Goal: Task Accomplishment & Management: Manage account settings

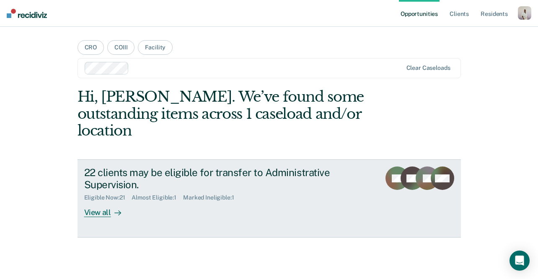
click at [162, 194] on div "Almost Eligible : 1" at bounding box center [156, 197] width 51 height 7
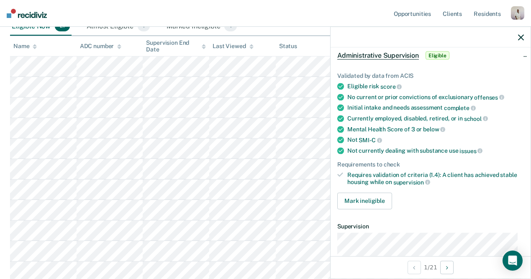
scroll to position [36, 0]
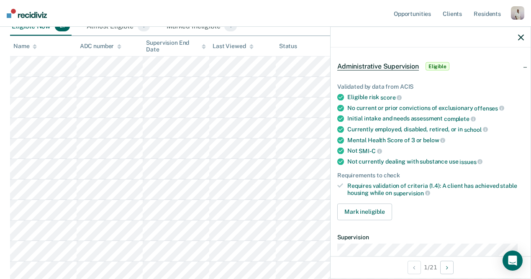
click at [408, 104] on div "No current or prior convictions of exclusionary offenses" at bounding box center [435, 108] width 177 height 8
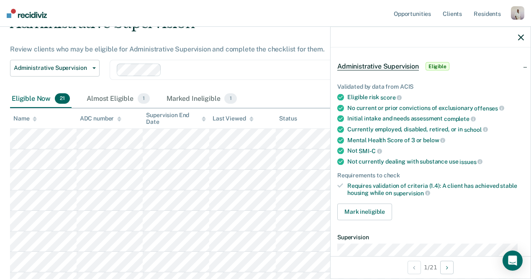
scroll to position [0, 0]
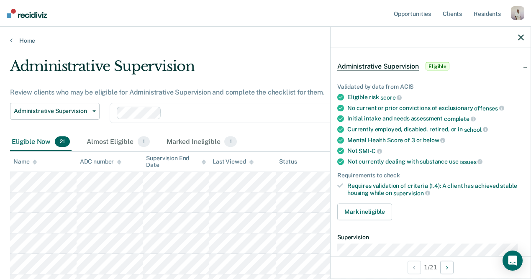
click at [519, 35] on icon "button" at bounding box center [521, 37] width 6 height 6
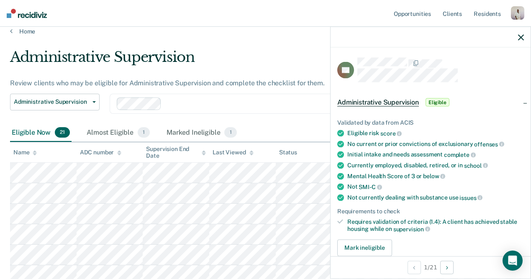
click at [390, 230] on div "Validated by data from ACIS Eligible risk score No current or prior convictions…" at bounding box center [431, 184] width 200 height 157
click at [381, 243] on button "Mark ineligible" at bounding box center [364, 247] width 55 height 17
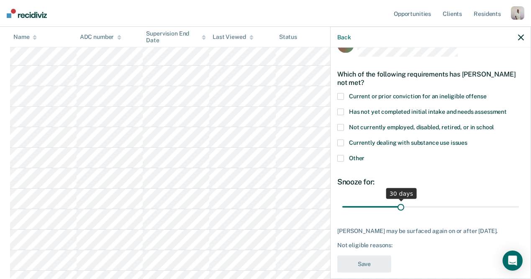
scroll to position [26, 0]
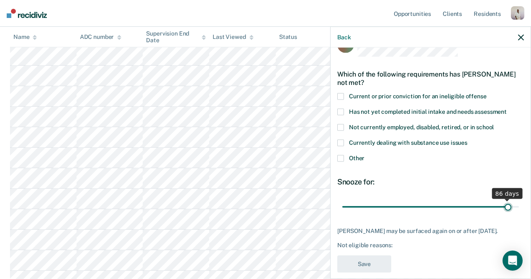
type input "86"
click at [502, 203] on input "range" at bounding box center [430, 207] width 177 height 15
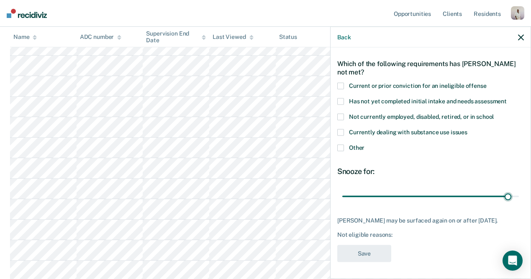
scroll to position [277, 0]
click at [342, 129] on span at bounding box center [340, 132] width 7 height 7
click at [468, 129] on input "Currently dealing with substance use issues" at bounding box center [468, 129] width 0 height 0
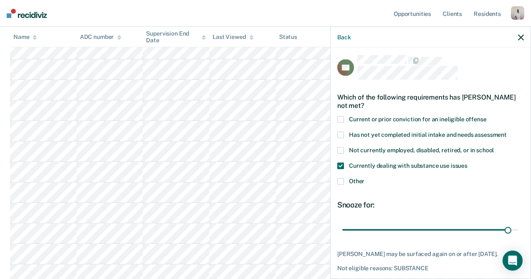
scroll to position [0, 0]
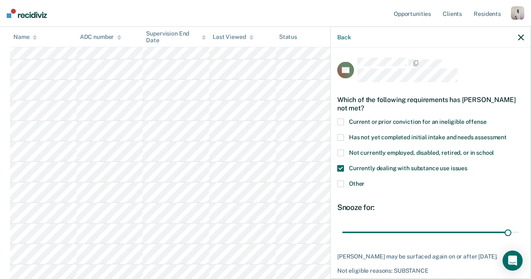
click at [342, 165] on span at bounding box center [340, 168] width 7 height 7
click at [468, 165] on input "Currently dealing with substance use issues" at bounding box center [468, 165] width 0 height 0
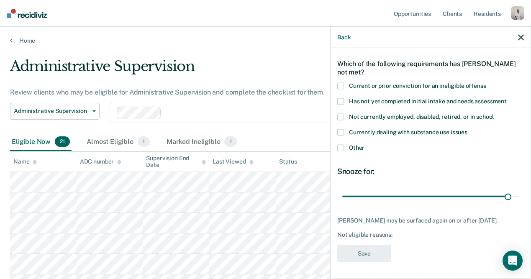
click at [521, 40] on icon "button" at bounding box center [521, 37] width 6 height 6
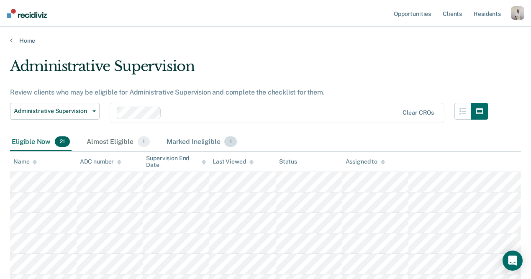
click at [209, 141] on div "Marked Ineligible 1" at bounding box center [202, 142] width 74 height 18
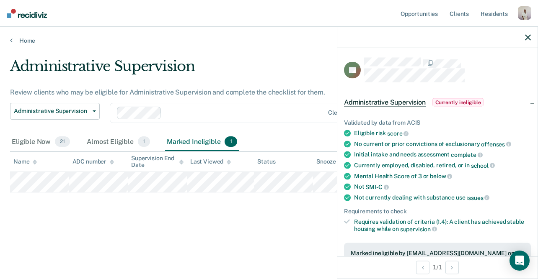
click at [528, 36] on icon "button" at bounding box center [528, 37] width 6 height 6
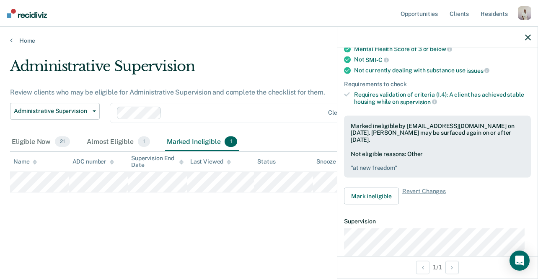
scroll to position [120, 0]
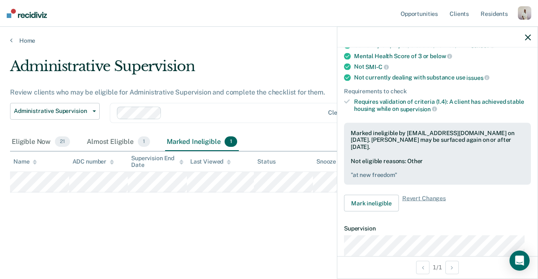
click at [525, 37] on icon "button" at bounding box center [528, 37] width 6 height 6
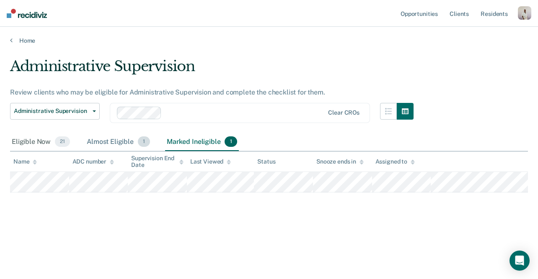
click at [108, 147] on div "Almost Eligible 1" at bounding box center [118, 142] width 67 height 18
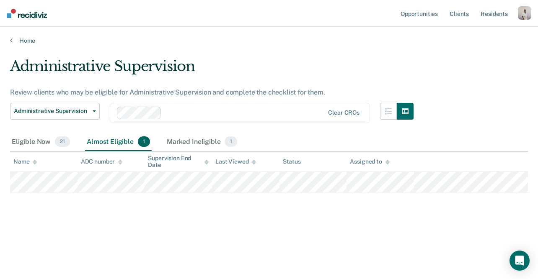
click at [133, 195] on div "Administrative Supervision Review clients who may be eligible for Administrativ…" at bounding box center [268, 137] width 517 height 159
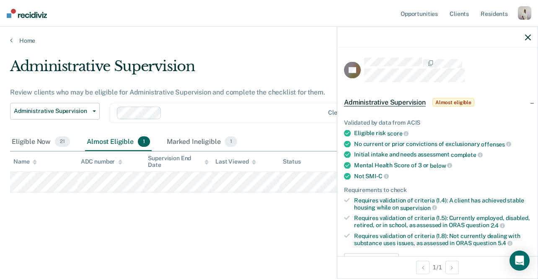
scroll to position [15, 0]
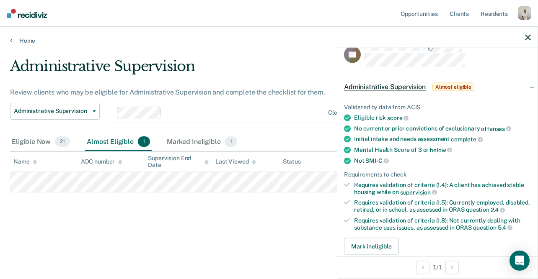
click at [139, 207] on div "Administrative Supervision Review clients who may be eligible for Administrativ…" at bounding box center [268, 137] width 517 height 159
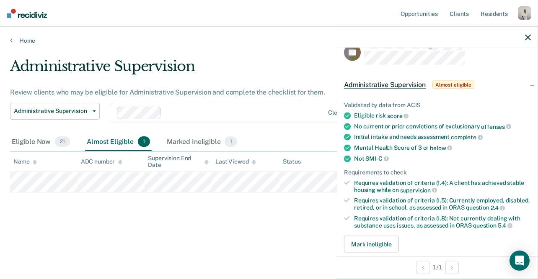
scroll to position [0, 0]
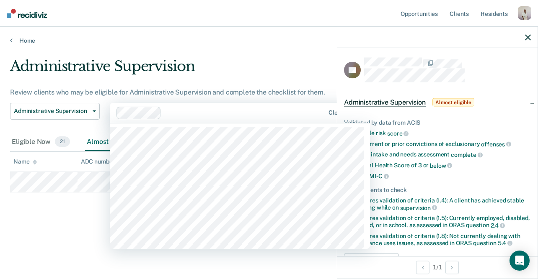
click at [196, 118] on div at bounding box center [220, 113] width 208 height 13
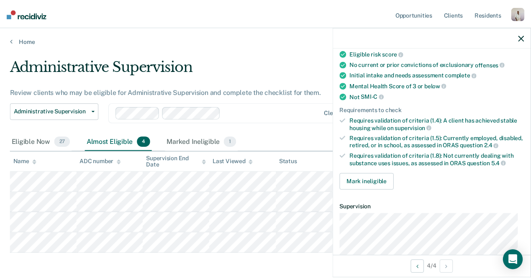
scroll to position [131, 0]
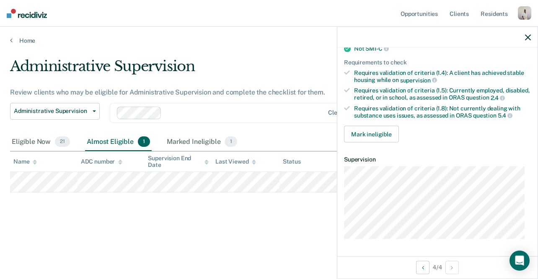
click at [525, 31] on div at bounding box center [437, 37] width 200 height 21
click at [528, 33] on div at bounding box center [437, 37] width 200 height 21
click at [528, 36] on icon "button" at bounding box center [528, 37] width 6 height 6
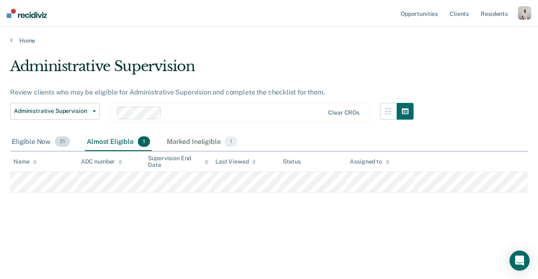
click at [43, 145] on div "Eligible Now 21" at bounding box center [41, 142] width 62 height 18
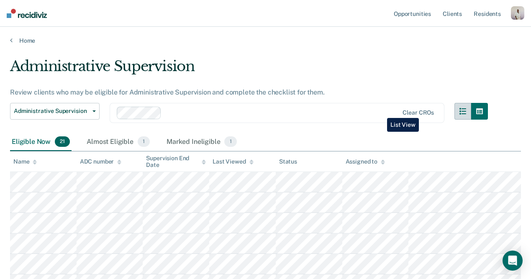
click at [455, 112] on button "button" at bounding box center [463, 111] width 17 height 17
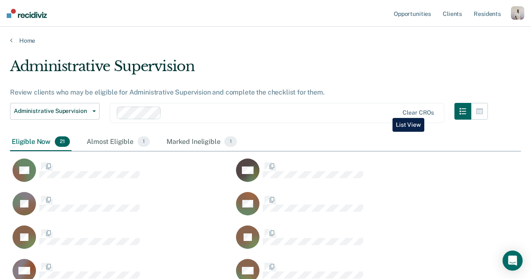
scroll to position [152, 505]
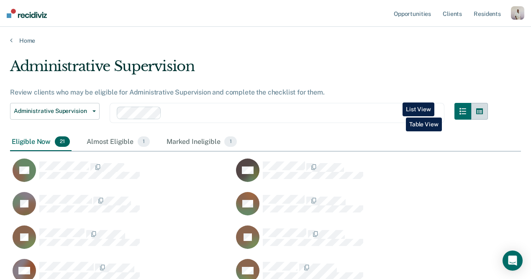
click at [476, 111] on icon "button" at bounding box center [479, 111] width 7 height 6
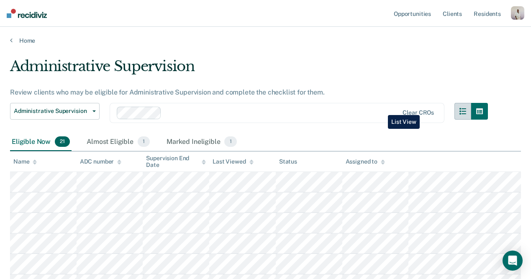
click at [455, 109] on button "button" at bounding box center [463, 111] width 17 height 17
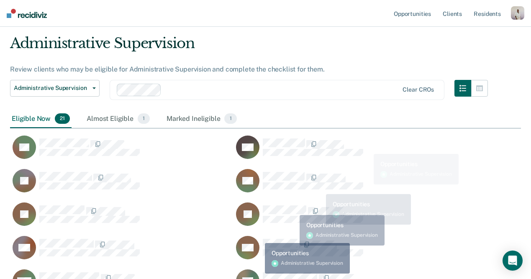
scroll to position [24, 0]
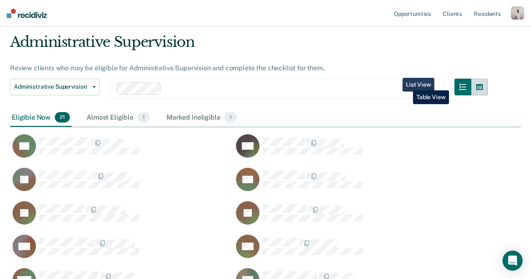
click at [476, 84] on icon "button" at bounding box center [479, 87] width 7 height 6
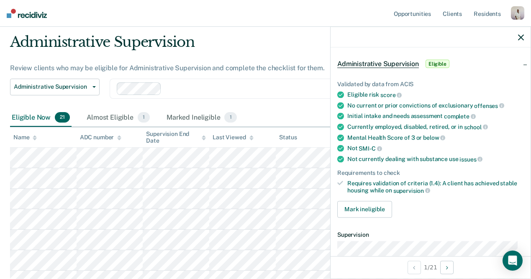
scroll to position [38, 0]
click at [520, 40] on icon "button" at bounding box center [521, 37] width 6 height 6
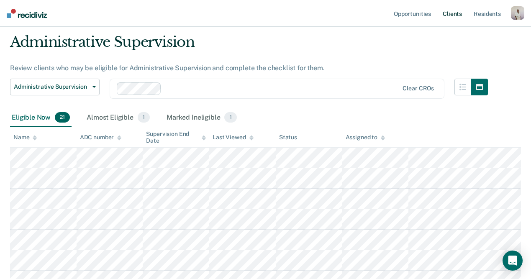
click at [457, 16] on link "Client s" at bounding box center [452, 13] width 23 height 27
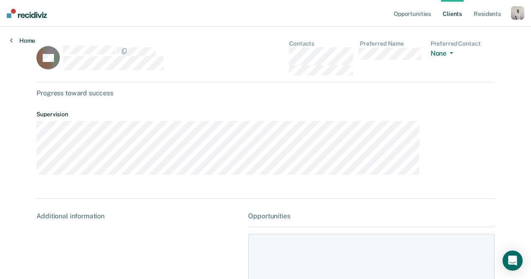
click at [18, 41] on link "Home" at bounding box center [22, 41] width 25 height 8
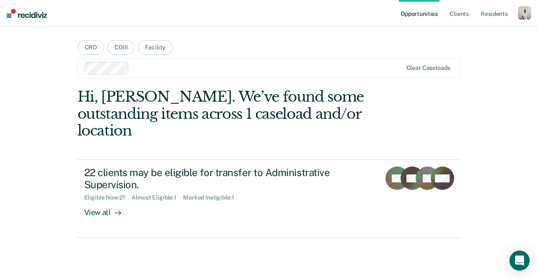
click at [473, 14] on ul "Opportunities Client s Resident s" at bounding box center [458, 13] width 119 height 27
click at [451, 16] on link "Client s" at bounding box center [459, 13] width 23 height 27
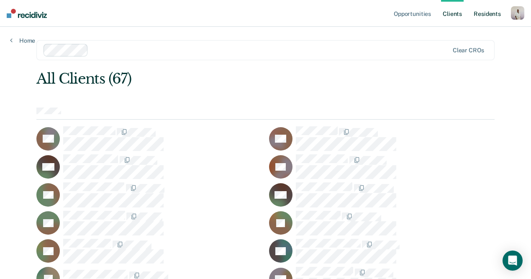
click at [478, 16] on link "Resident s" at bounding box center [487, 13] width 31 height 27
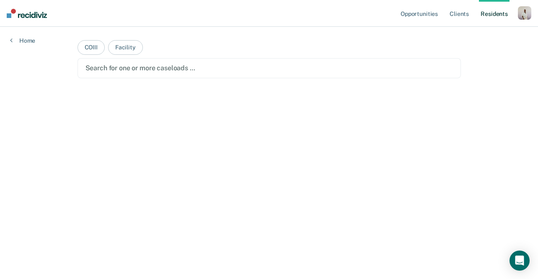
click at [286, 53] on main "COIII Facility Search for one or more caseloads …" at bounding box center [268, 143] width 403 height 232
click at [280, 63] on div "Search for one or more caseloads …" at bounding box center [269, 67] width 369 height 11
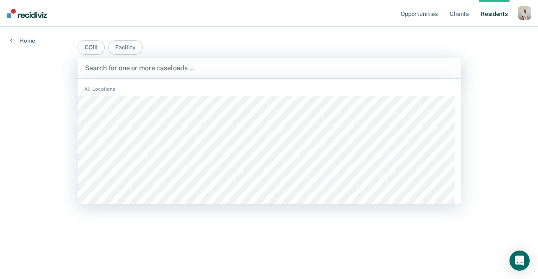
click at [431, 36] on main "COIII Facility CACF, 1 of 356. 356 results available. Use Up and Down to choose…" at bounding box center [268, 143] width 403 height 232
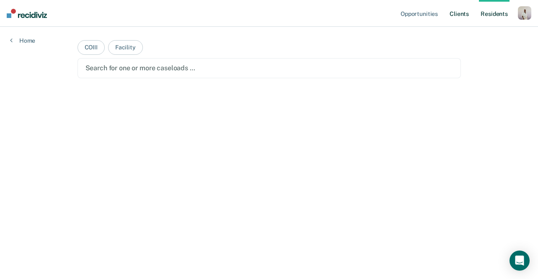
click at [466, 15] on link "Client s" at bounding box center [459, 13] width 23 height 27
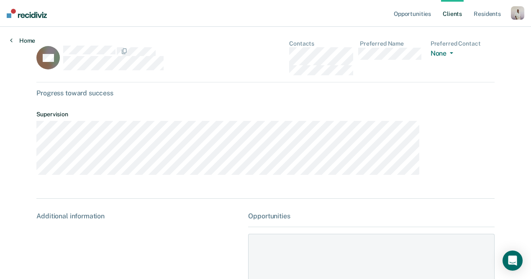
click at [28, 38] on link "Home" at bounding box center [22, 41] width 25 height 8
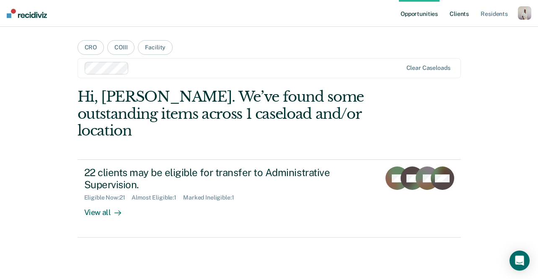
click at [458, 15] on link "Client s" at bounding box center [459, 13] width 23 height 27
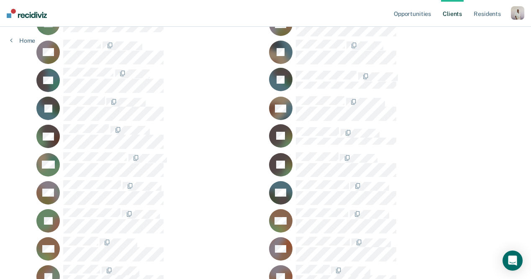
scroll to position [454, 0]
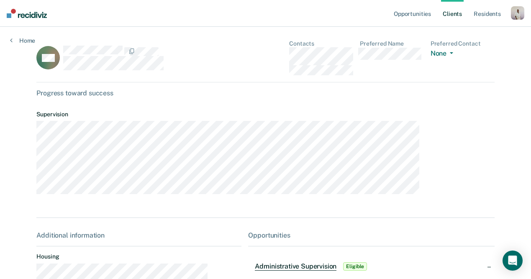
click at [27, 46] on div "Opportunities Client s Resident s Profile How it works Log Out Home CM Contacts…" at bounding box center [265, 235] width 531 height 471
click at [21, 41] on link "Home" at bounding box center [22, 41] width 25 height 8
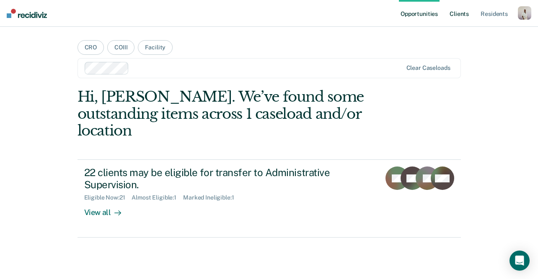
click at [466, 13] on link "Client s" at bounding box center [459, 13] width 23 height 27
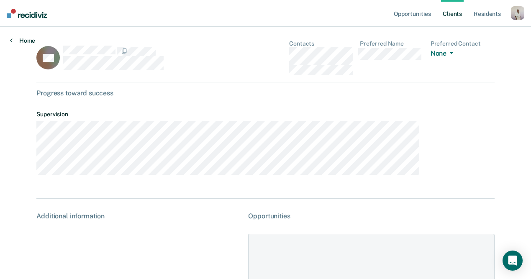
click at [23, 40] on link "Home" at bounding box center [22, 41] width 25 height 8
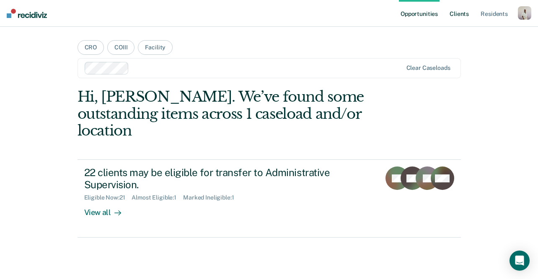
click at [457, 13] on link "Client s" at bounding box center [459, 13] width 23 height 27
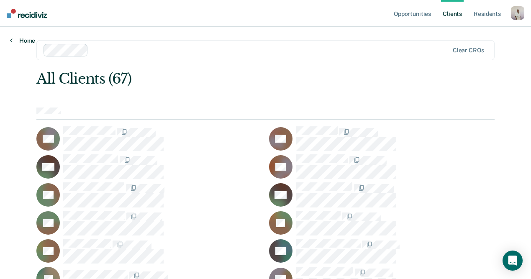
click at [23, 39] on link "Home" at bounding box center [22, 41] width 25 height 8
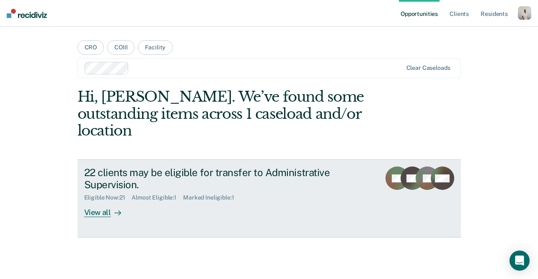
click at [138, 194] on div "Almost Eligible : 1" at bounding box center [156, 197] width 51 height 7
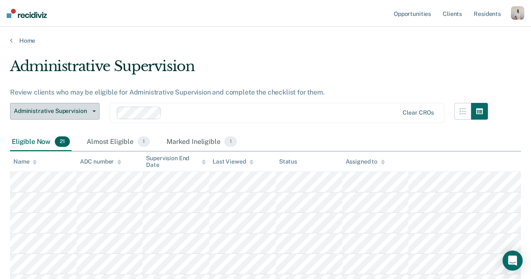
click at [81, 113] on span "Administrative Supervision" at bounding box center [51, 111] width 75 height 7
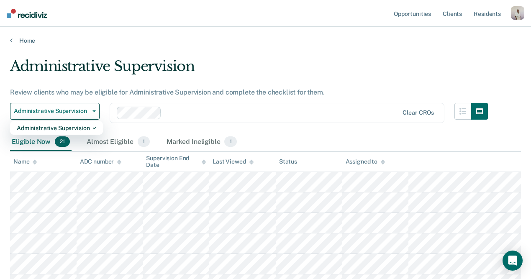
click at [265, 70] on div "Administrative Supervision" at bounding box center [249, 70] width 478 height 24
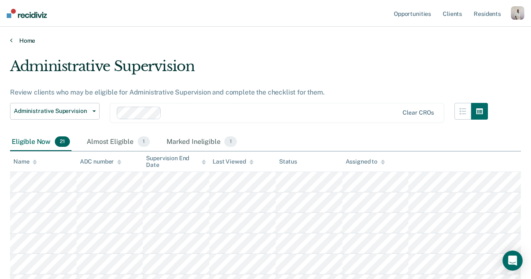
click at [21, 39] on link "Home" at bounding box center [265, 41] width 511 height 8
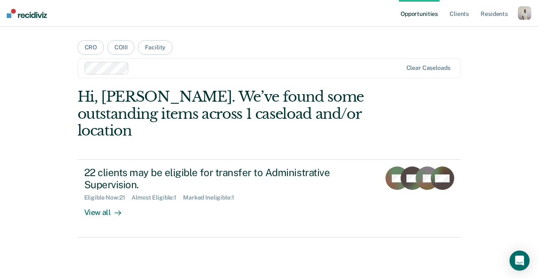
click at [158, 67] on div at bounding box center [266, 68] width 269 height 10
click at [112, 48] on button "COIII" at bounding box center [120, 47] width 27 height 15
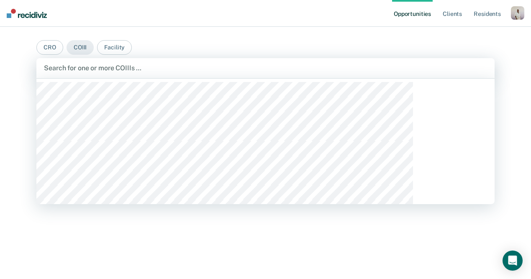
click at [146, 69] on div at bounding box center [265, 68] width 443 height 10
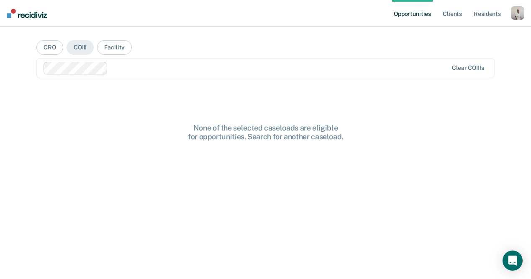
click at [172, 68] on div at bounding box center [279, 68] width 337 height 10
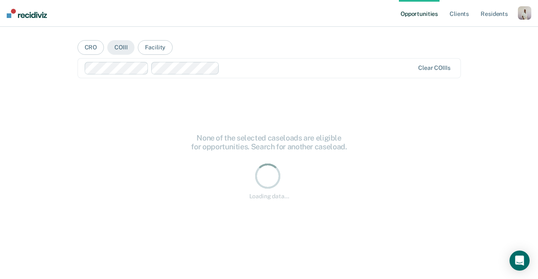
click at [240, 70] on div at bounding box center [318, 68] width 191 height 10
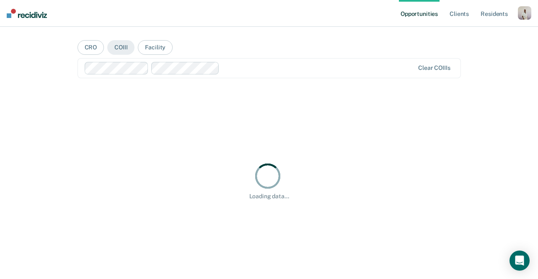
click at [73, 125] on main "CRO COIII Facility Clear COIIIs Loading data..." at bounding box center [268, 143] width 403 height 232
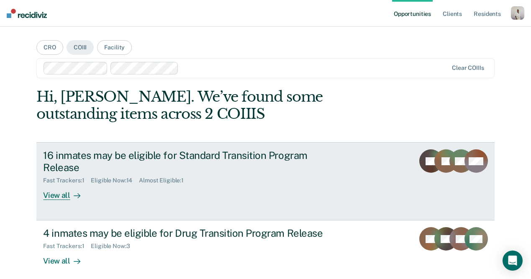
click at [141, 158] on div "16 inmates may be eligible for Standard Transition Program Release" at bounding box center [190, 161] width 294 height 24
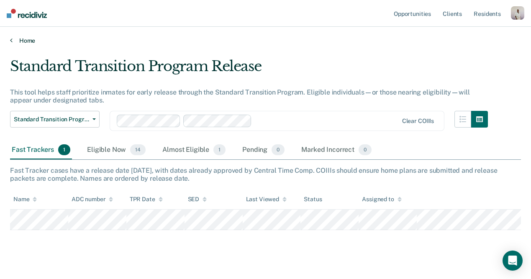
click at [18, 43] on link "Home" at bounding box center [265, 41] width 511 height 8
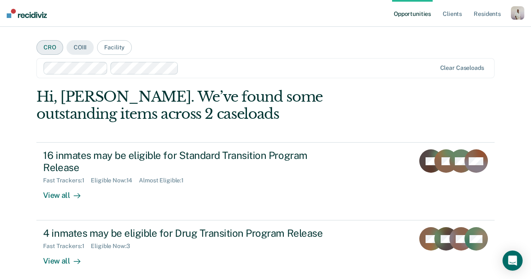
click at [63, 46] on button "CRO" at bounding box center [49, 47] width 27 height 15
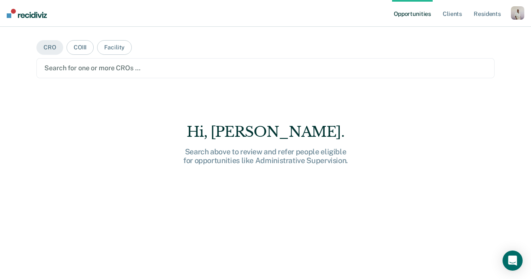
click at [180, 68] on div at bounding box center [265, 68] width 442 height 10
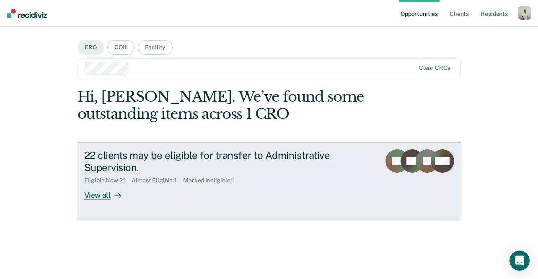
click at [193, 168] on div "22 clients may be eligible for transfer to Administrative Supervision." at bounding box center [228, 161] width 289 height 24
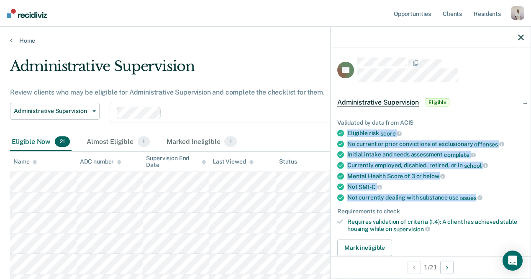
drag, startPoint x: 474, startPoint y: 194, endPoint x: 347, endPoint y: 132, distance: 141.0
click at [347, 132] on ul "Validated by data from ACIS Eligible risk score No current or prior convictions…" at bounding box center [430, 175] width 187 height 113
copy ul "Eligible risk score No current or prior convictions of exclusionary offenses In…"
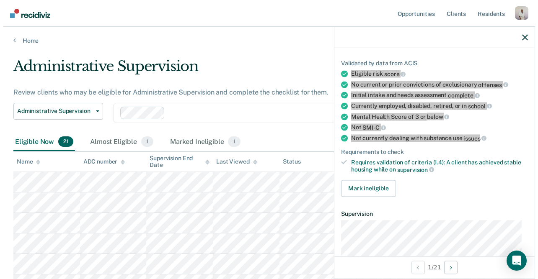
scroll to position [78, 0]
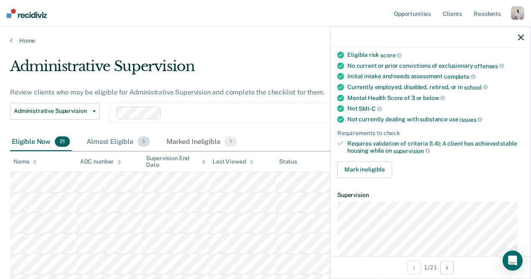
click at [119, 146] on div "Almost Eligible 1" at bounding box center [118, 142] width 67 height 18
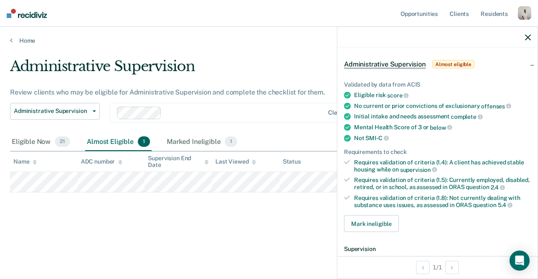
scroll to position [36, 0]
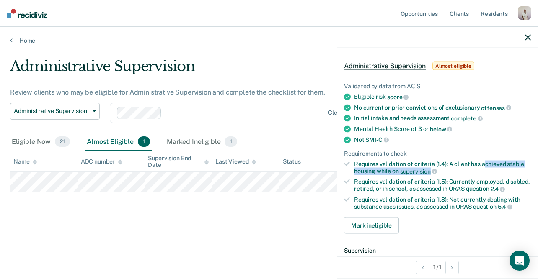
drag, startPoint x: 481, startPoint y: 161, endPoint x: 430, endPoint y: 169, distance: 52.5
click at [430, 169] on div "Requires validation of criteria (1.4): A client has achieved stable housing whi…" at bounding box center [442, 168] width 177 height 14
copy div "chieved stable housing while on supervision"
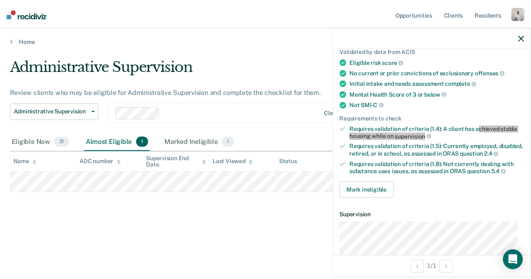
scroll to position [85, 0]
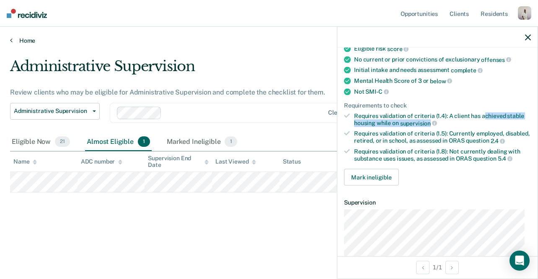
click at [20, 39] on link "Home" at bounding box center [268, 41] width 517 height 8
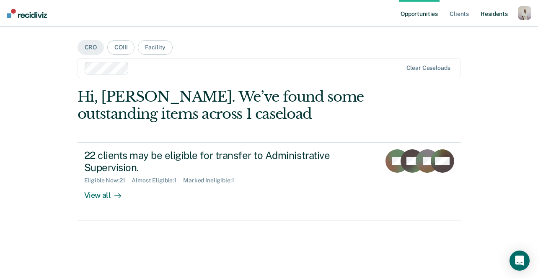
click at [497, 13] on link "Resident s" at bounding box center [493, 13] width 31 height 27
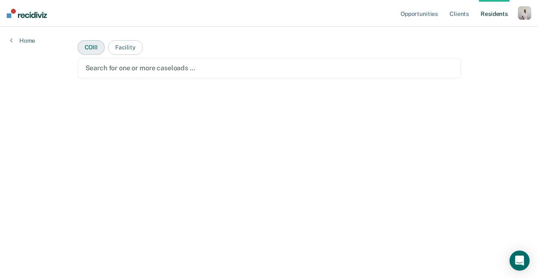
click at [92, 42] on button "COIII" at bounding box center [90, 47] width 27 height 15
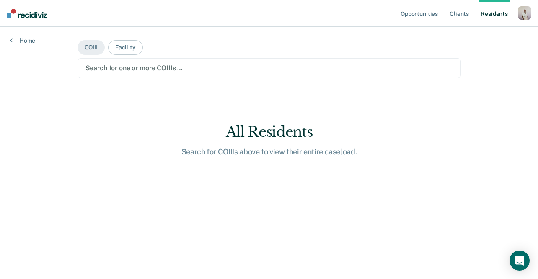
click at [142, 71] on div at bounding box center [268, 68] width 367 height 10
click at [193, 44] on main "COIII Facility Search for one or more COIIIs … All Residents Search for COIIIs …" at bounding box center [268, 143] width 403 height 232
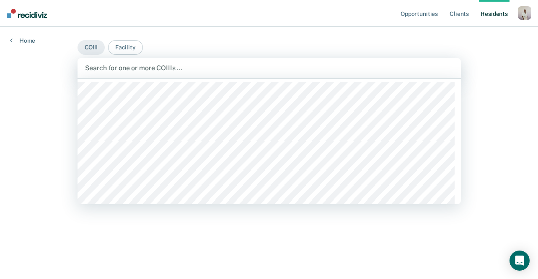
click at [186, 67] on div at bounding box center [269, 68] width 368 height 10
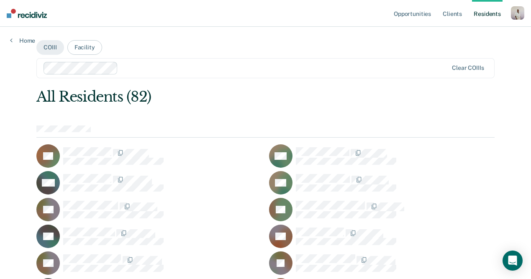
click at [188, 67] on div at bounding box center [284, 68] width 327 height 10
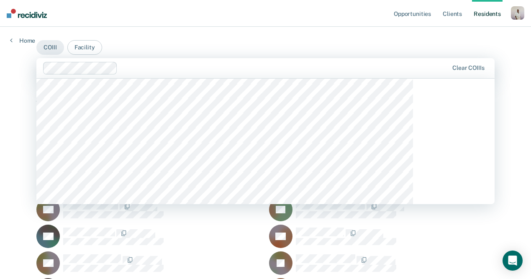
scroll to position [429, 0]
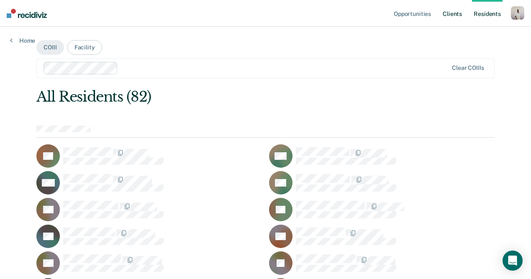
click at [451, 16] on link "Client s" at bounding box center [452, 13] width 23 height 27
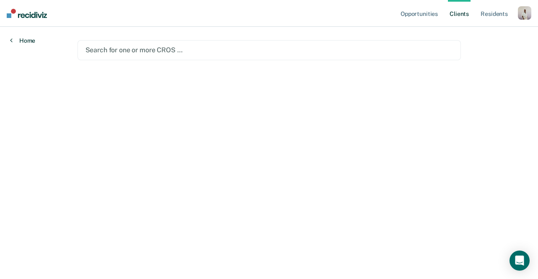
click at [27, 42] on link "Home" at bounding box center [22, 41] width 25 height 8
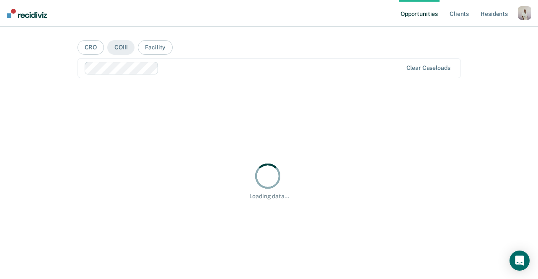
click at [418, 13] on link "Opportunities" at bounding box center [419, 13] width 41 height 27
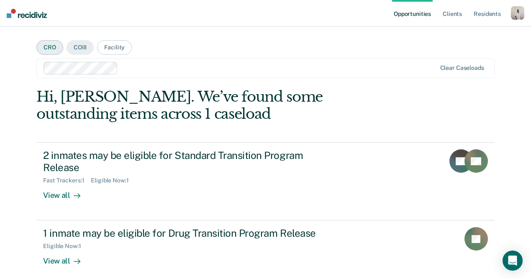
click at [63, 51] on button "CRO" at bounding box center [49, 47] width 27 height 15
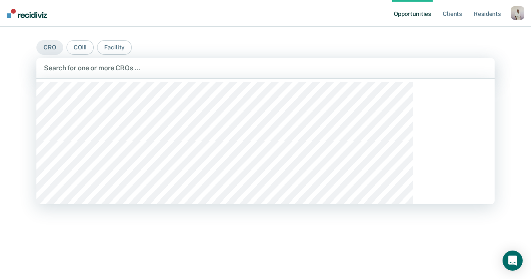
click at [160, 69] on div at bounding box center [265, 68] width 443 height 10
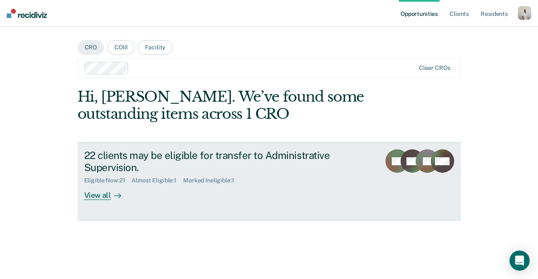
click at [144, 160] on div "22 clients may be eligible for transfer to Administrative Supervision." at bounding box center [228, 161] width 289 height 24
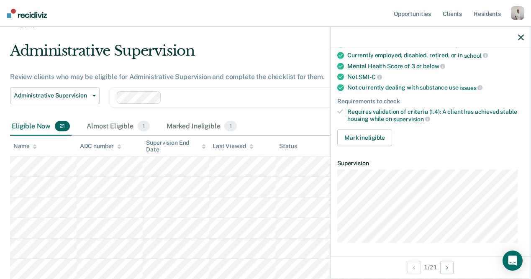
scroll to position [47, 0]
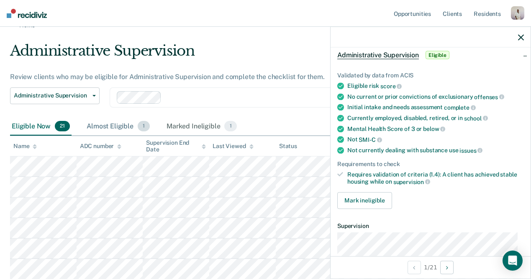
click at [112, 129] on div "Almost Eligible 1" at bounding box center [118, 127] width 67 height 18
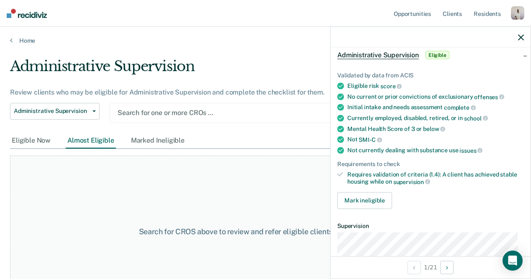
click at [512, 15] on div "button" at bounding box center [517, 12] width 13 height 13
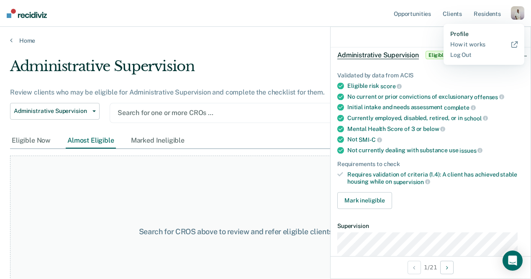
click at [462, 33] on link "Profile" at bounding box center [483, 34] width 67 height 7
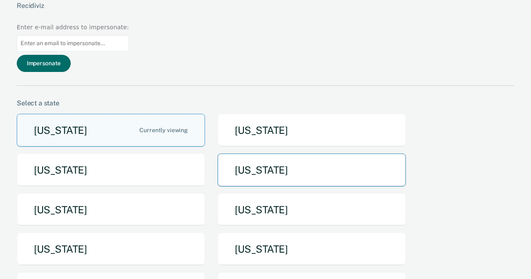
scroll to position [154, 0]
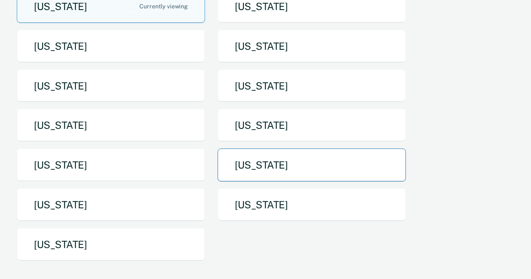
click at [282, 149] on button "[US_STATE]" at bounding box center [312, 165] width 188 height 33
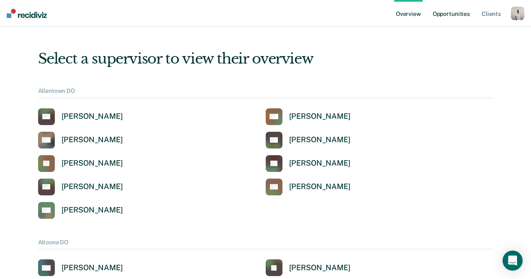
click at [448, 11] on link "Opportunities" at bounding box center [451, 13] width 41 height 27
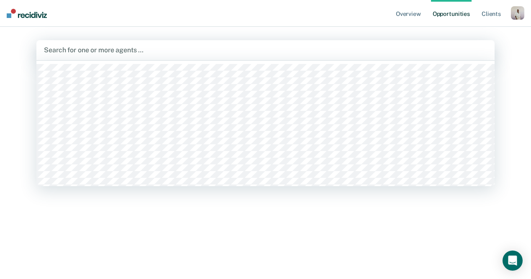
click at [304, 49] on div at bounding box center [265, 50] width 443 height 10
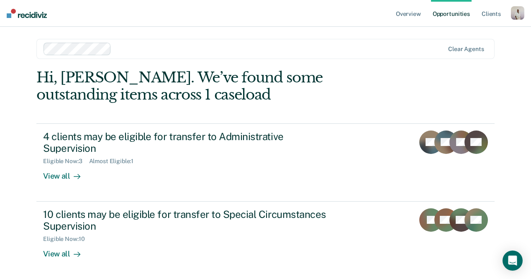
scroll to position [1, 0]
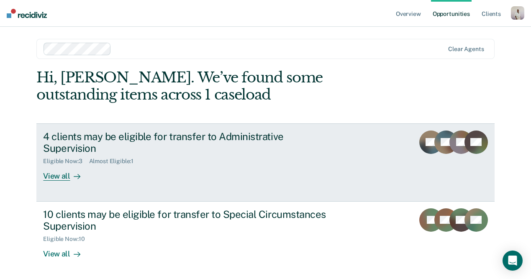
click at [194, 164] on div "Eligible Now : 3 Almost Eligible : 1" at bounding box center [190, 159] width 294 height 10
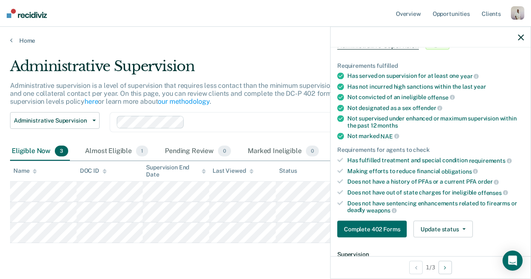
scroll to position [136, 0]
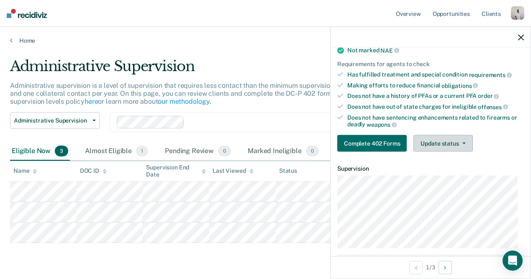
click at [449, 139] on button "Update status" at bounding box center [443, 143] width 59 height 17
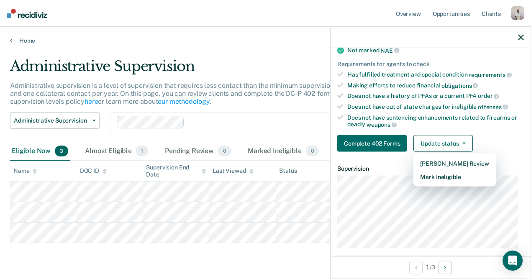
click at [493, 85] on div "Making efforts to reduce financial obligations" at bounding box center [435, 86] width 177 height 8
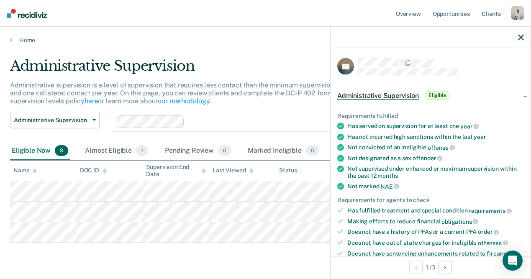
scroll to position [0, 0]
click at [517, 39] on div at bounding box center [431, 37] width 200 height 21
click at [520, 39] on icon "button" at bounding box center [521, 37] width 6 height 6
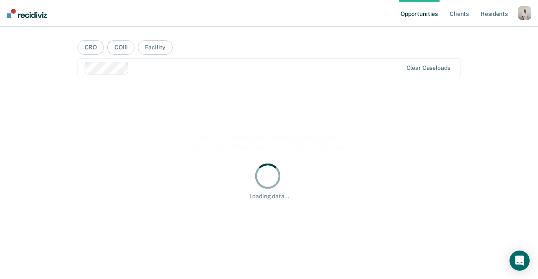
click at [522, 13] on div "button" at bounding box center [523, 12] width 13 height 13
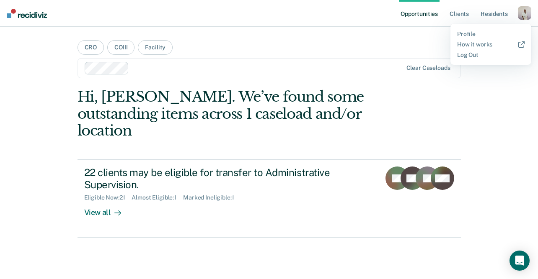
click at [266, 56] on main "CRO COIII Facility Clear caseloads Hi, Naomi. We’ve found some outstanding item…" at bounding box center [268, 143] width 403 height 232
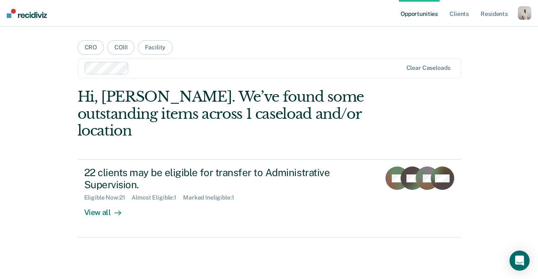
click at [448, 19] on ul "Opportunities Client s Resident s" at bounding box center [458, 13] width 119 height 27
click at [460, 15] on link "Client s" at bounding box center [459, 13] width 23 height 27
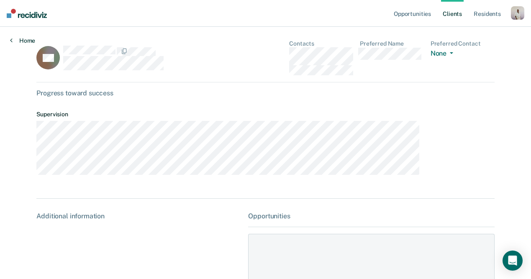
click at [30, 43] on link "Home" at bounding box center [22, 41] width 25 height 8
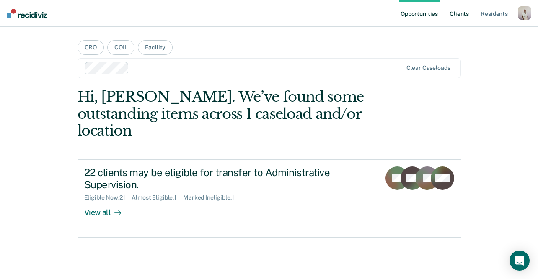
click at [453, 16] on link "Client s" at bounding box center [459, 13] width 23 height 27
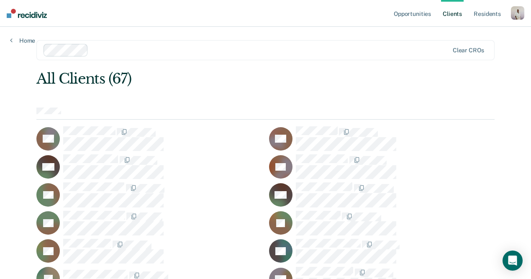
click at [508, 18] on ul "Opportunities Client s Resident s" at bounding box center [451, 13] width 119 height 27
click at [518, 15] on div "button" at bounding box center [517, 12] width 13 height 13
click at [466, 32] on link "Profile" at bounding box center [483, 34] width 67 height 7
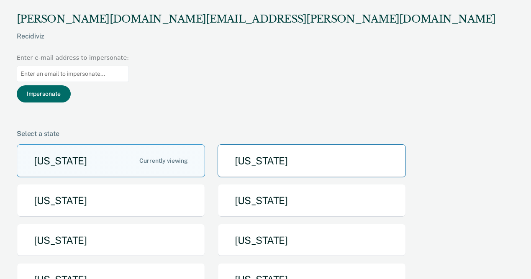
click at [312, 144] on button "[US_STATE]" at bounding box center [312, 160] width 188 height 33
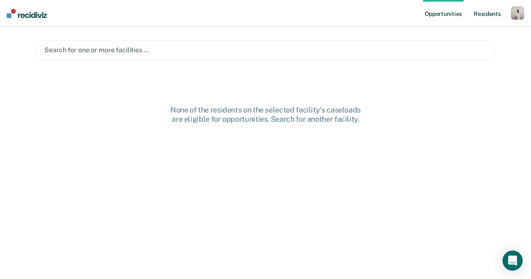
click at [481, 15] on link "Resident s" at bounding box center [487, 13] width 31 height 27
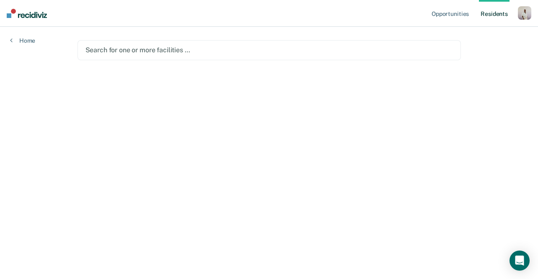
click at [246, 46] on div at bounding box center [268, 50] width 367 height 10
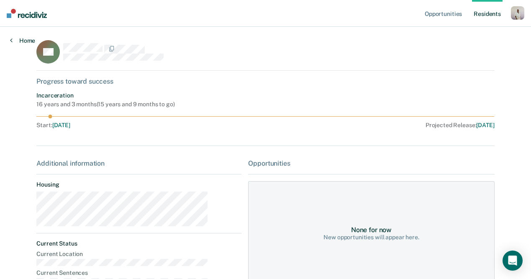
click at [26, 41] on link "Home" at bounding box center [22, 41] width 25 height 8
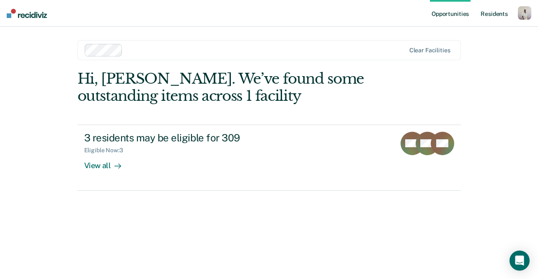
click at [494, 13] on link "Resident s" at bounding box center [493, 13] width 31 height 27
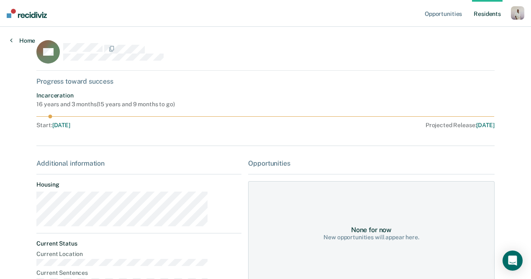
click at [20, 37] on link "Home" at bounding box center [22, 41] width 25 height 8
